Goal: Use online tool/utility: Use online tool/utility

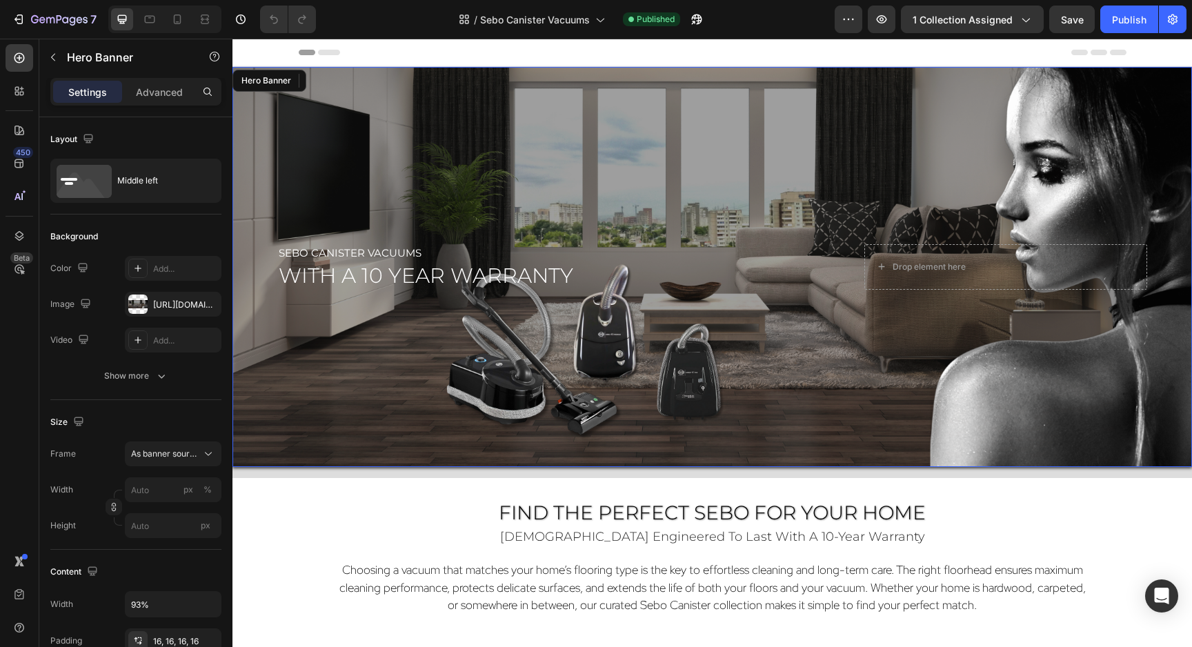
click at [840, 432] on div "Overlay" at bounding box center [713, 267] width 960 height 400
click at [494, 209] on div "Overlay" at bounding box center [713, 267] width 960 height 400
click at [167, 302] on div "[URL][DOMAIN_NAME]" at bounding box center [173, 305] width 40 height 12
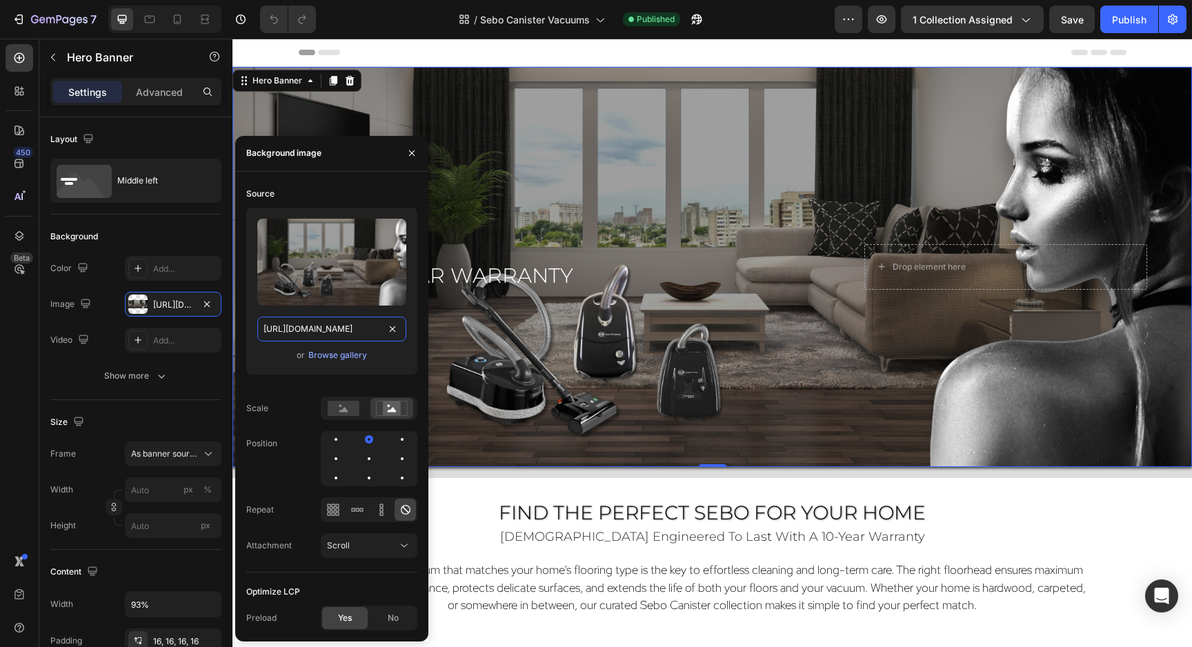
click at [272, 326] on input "[URL][DOMAIN_NAME]" at bounding box center [331, 329] width 149 height 25
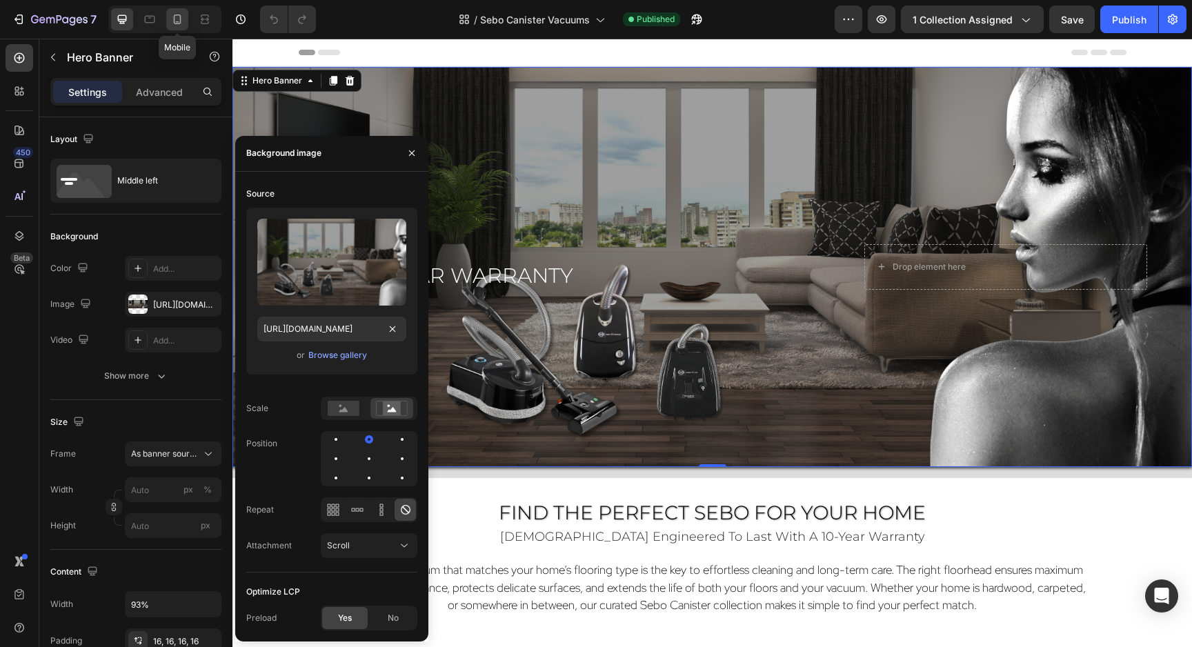
click at [175, 14] on icon at bounding box center [177, 19] width 14 height 14
type input "100"
type input "500"
type input "100%"
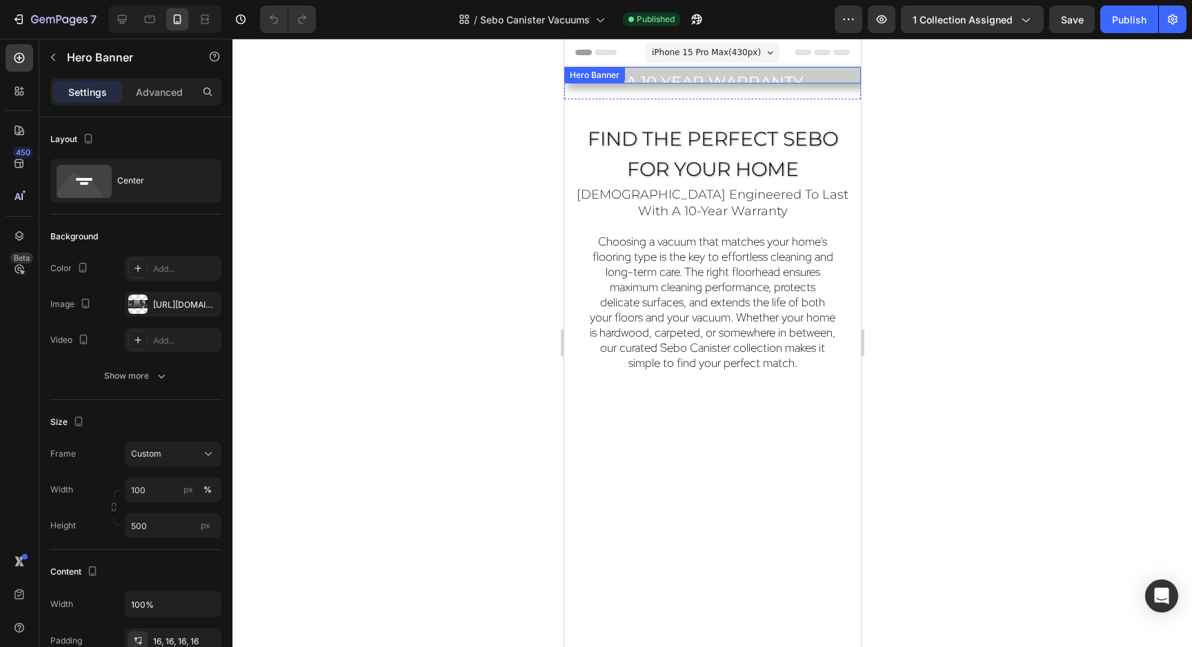
click at [786, 83] on div "Overlay" at bounding box center [712, 75] width 297 height 17
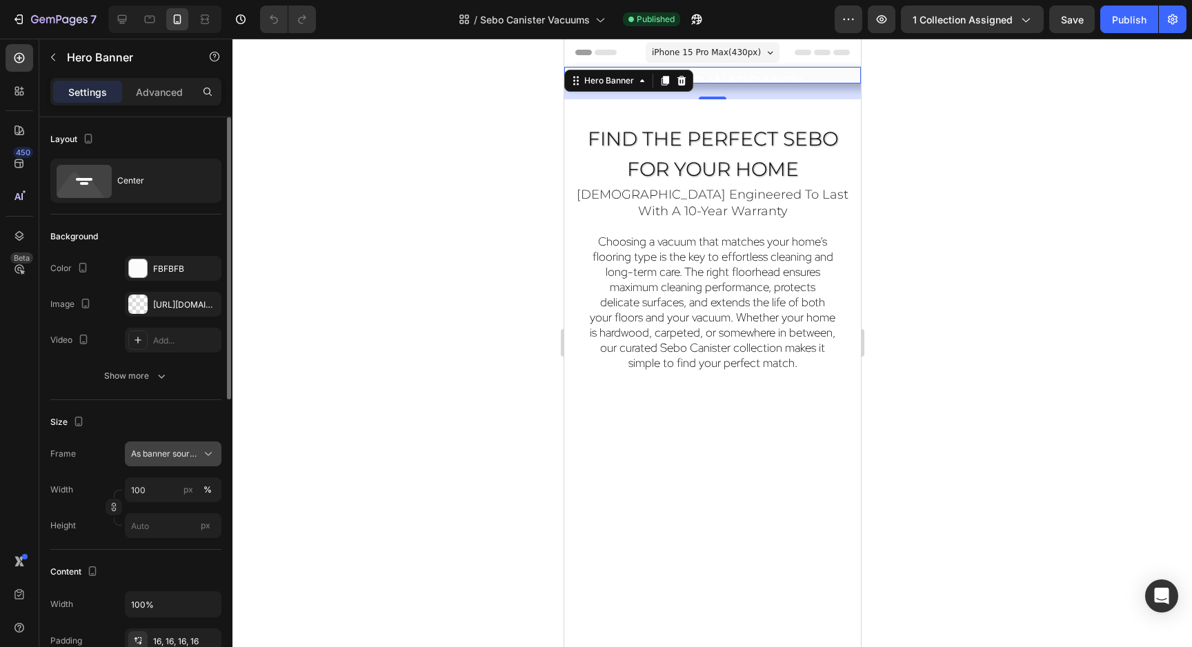
click at [130, 458] on button "As banner source" at bounding box center [173, 454] width 97 height 25
click at [143, 487] on span "As banner source" at bounding box center [164, 487] width 68 height 12
click at [175, 308] on div "[URL][DOMAIN_NAME]" at bounding box center [173, 305] width 40 height 12
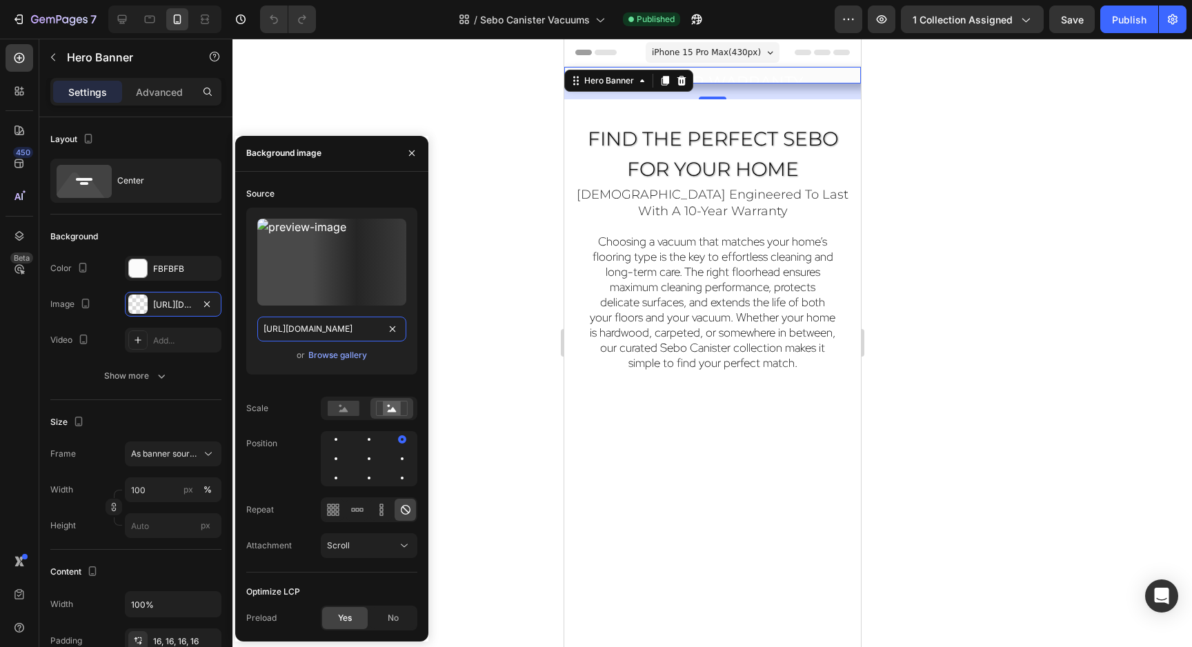
click at [288, 333] on input "[URL][DOMAIN_NAME]" at bounding box center [331, 329] width 149 height 25
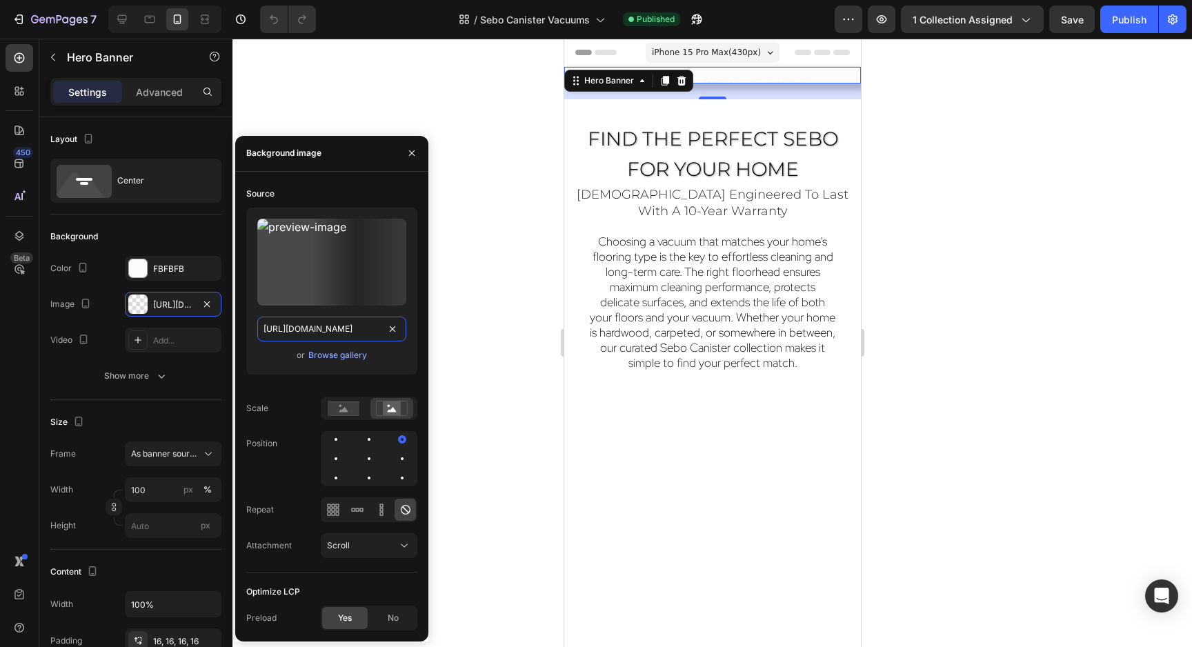
paste input "Canister_Vacs_Hero_1920_x_800.png?v=1759093398"
type input "[URL][DOMAIN_NAME]"
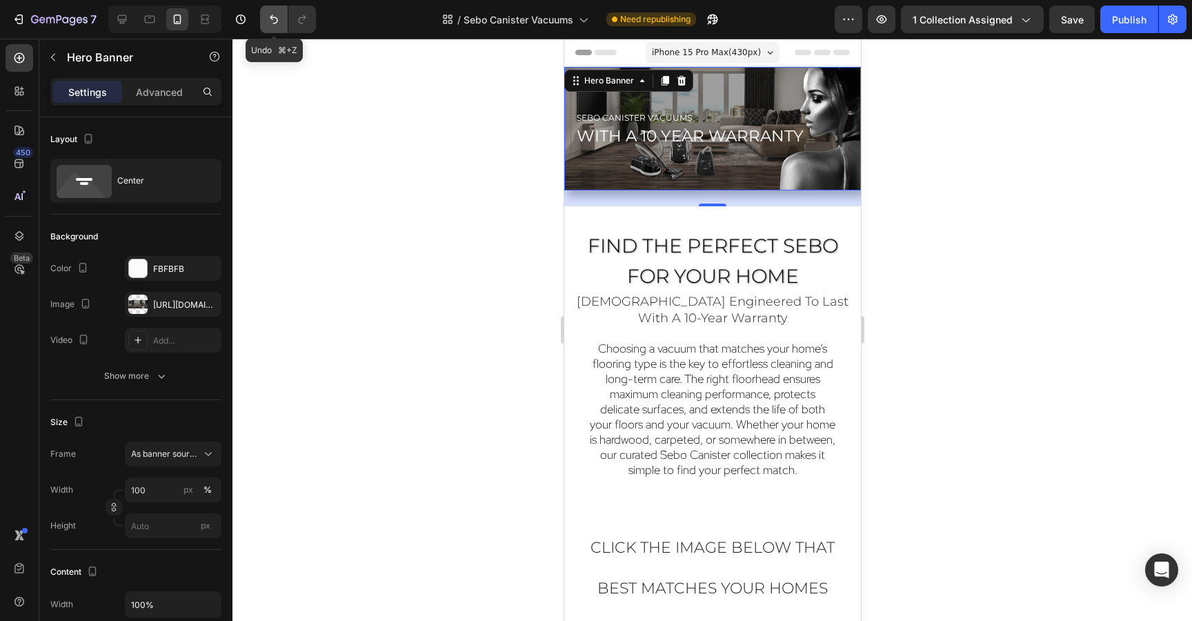
click at [268, 21] on icon "Undo/Redo" at bounding box center [274, 19] width 14 height 14
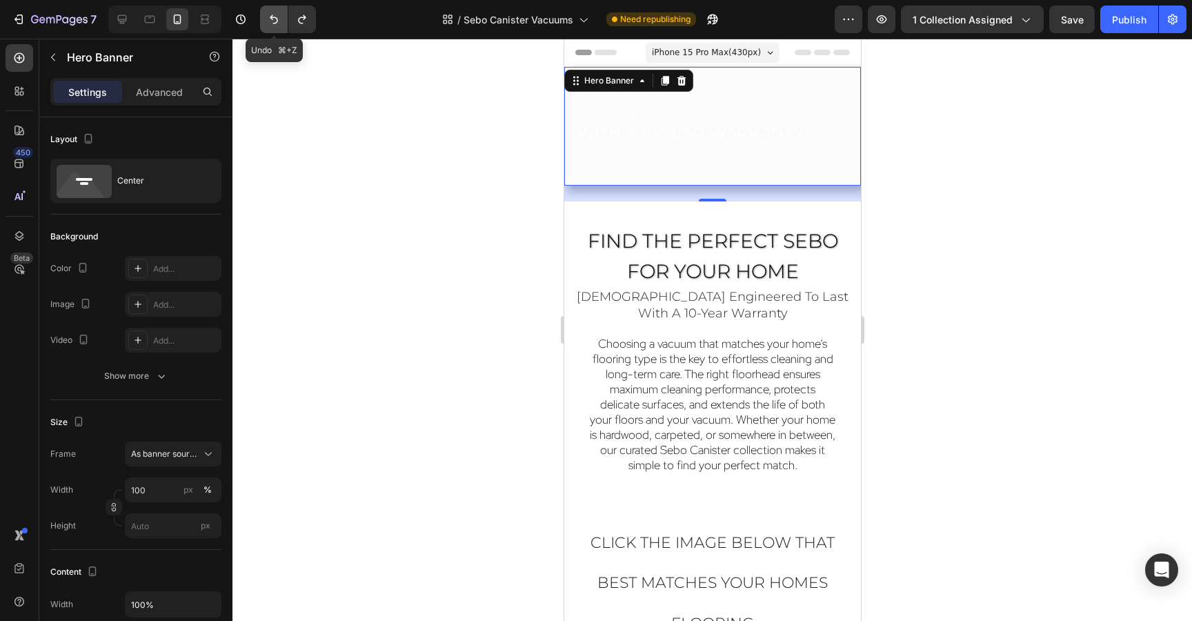
click at [268, 21] on icon "Undo/Redo" at bounding box center [274, 19] width 14 height 14
